Goal: Task Accomplishment & Management: Manage account settings

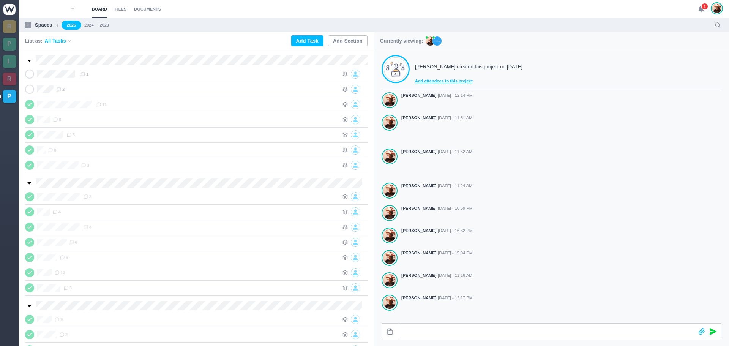
click at [702, 7] on span "1" at bounding box center [705, 7] width 8 height 8
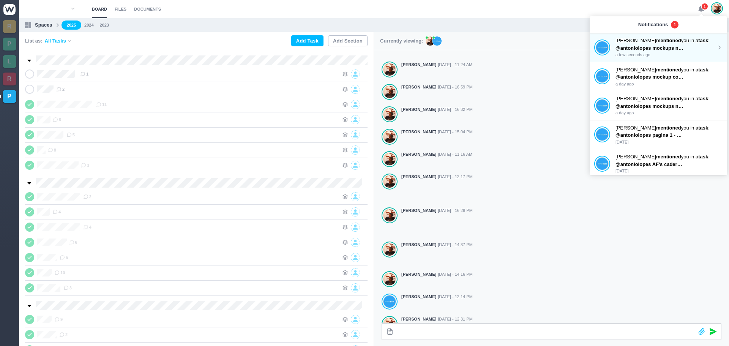
click at [638, 43] on p "[PERSON_NAME] mentioned you in a task :" at bounding box center [665, 41] width 101 height 8
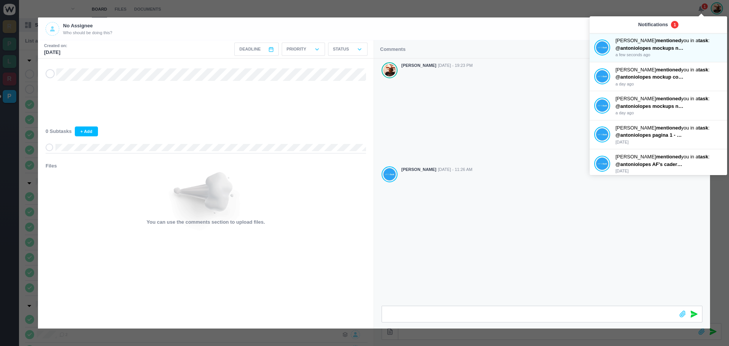
click at [48, 71] on span at bounding box center [50, 73] width 9 height 9
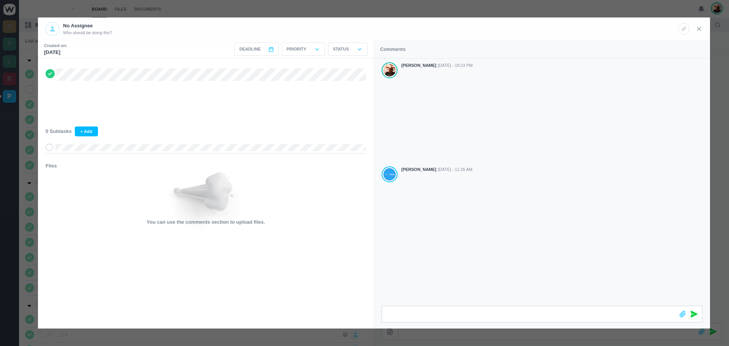
click at [698, 29] on use at bounding box center [699, 28] width 3 height 3
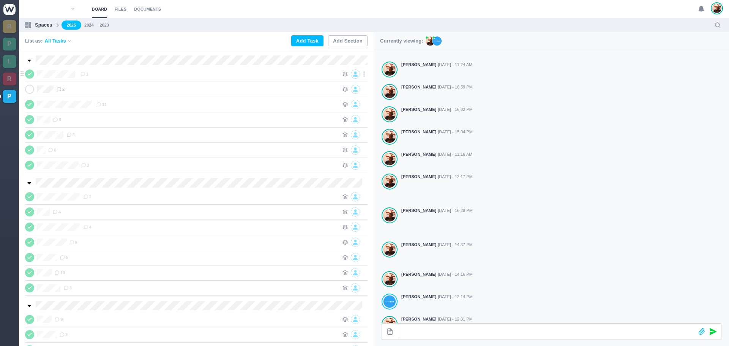
click at [30, 73] on icon at bounding box center [30, 73] width 6 height 5
click at [80, 74] on icon at bounding box center [82, 73] width 5 height 5
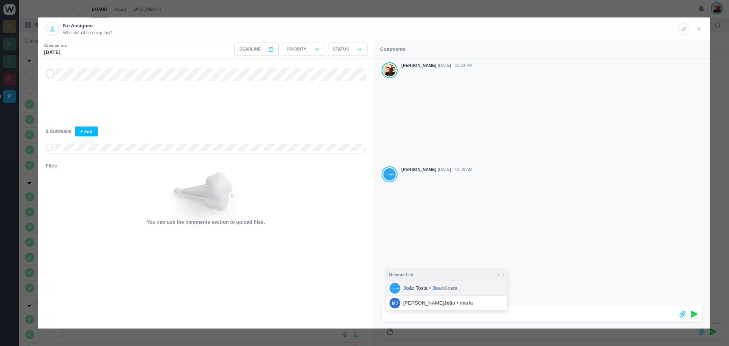
click at [436, 284] on li "Jo ão Tosta • Jo aoCosta" at bounding box center [447, 288] width 122 height 14
click at [691, 315] on div at bounding box center [688, 314] width 27 height 16
click at [692, 311] on icon at bounding box center [694, 314] width 7 height 7
click at [701, 27] on icon at bounding box center [699, 28] width 7 height 7
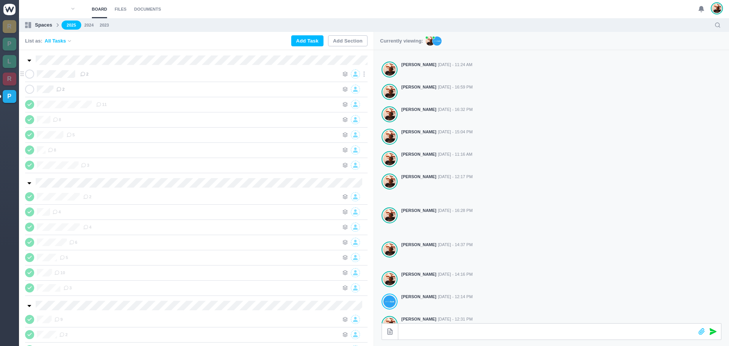
click at [126, 75] on div "2" at bounding box center [209, 73] width 259 height 9
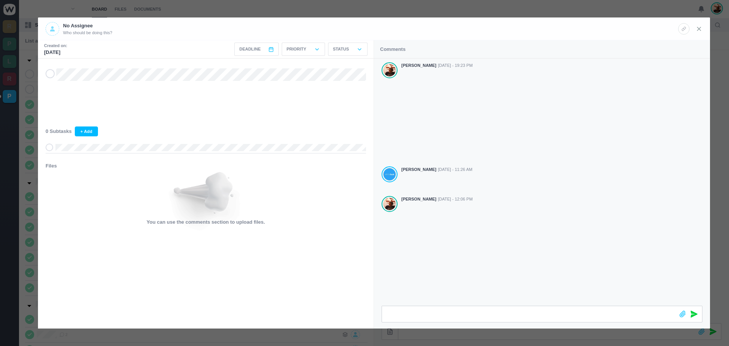
click at [700, 28] on icon at bounding box center [699, 28] width 7 height 7
